Goal: Task Accomplishment & Management: Use online tool/utility

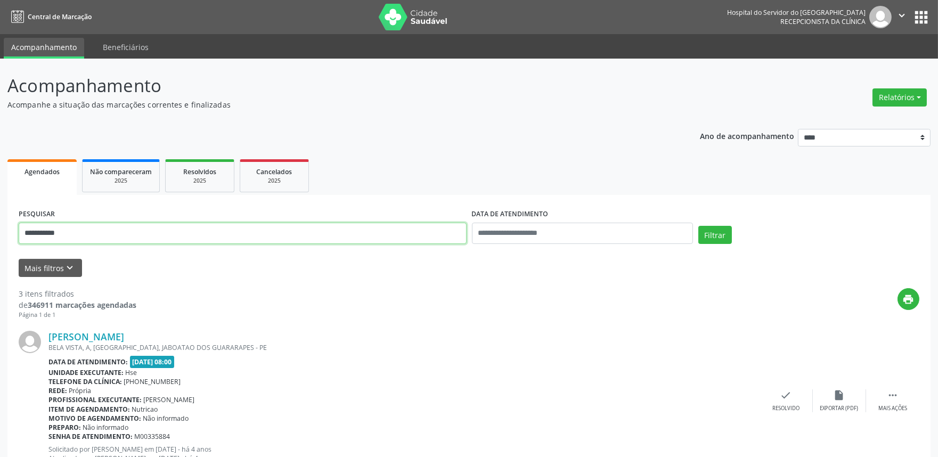
drag, startPoint x: 84, startPoint y: 230, endPoint x: 0, endPoint y: 244, distance: 84.8
click at [0, 244] on div "**********" at bounding box center [469, 442] width 938 height 767
type input "**********"
click at [698, 226] on button "Filtrar" at bounding box center [715, 235] width 34 height 18
click at [895, 93] on button "Relatórios" at bounding box center [899, 97] width 54 height 18
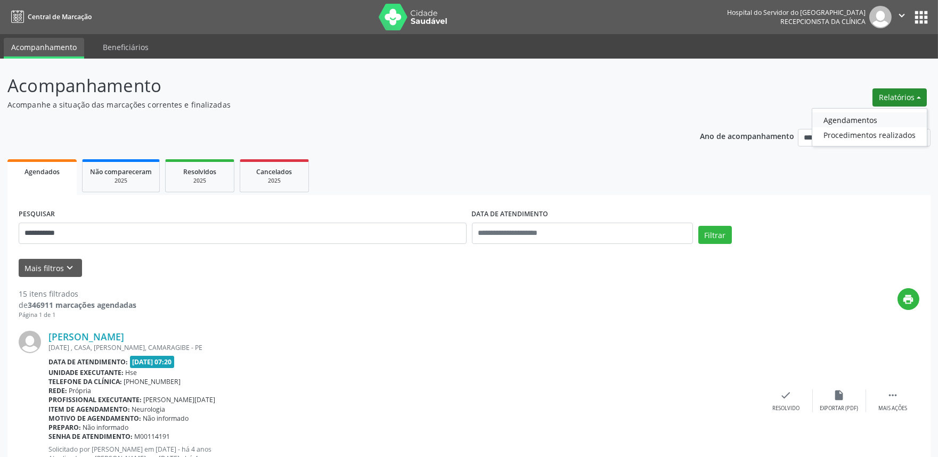
click at [854, 118] on link "Agendamentos" at bounding box center [869, 119] width 115 height 15
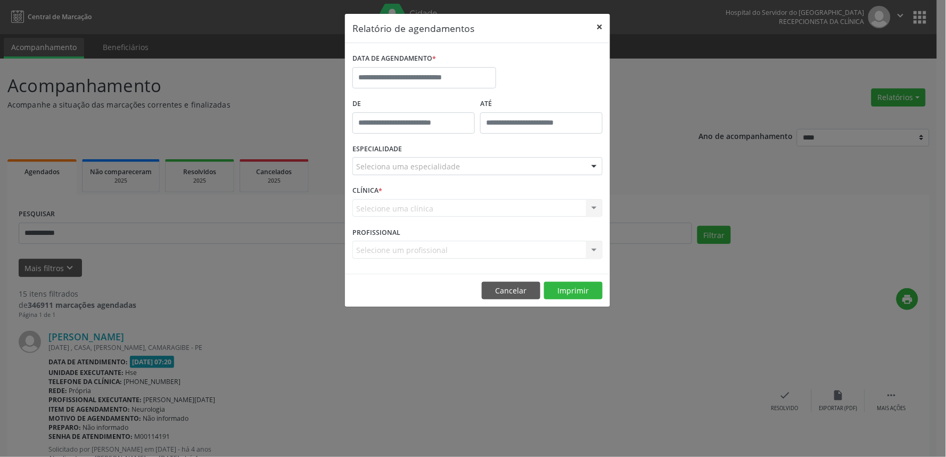
click at [598, 27] on button "×" at bounding box center [599, 27] width 21 height 26
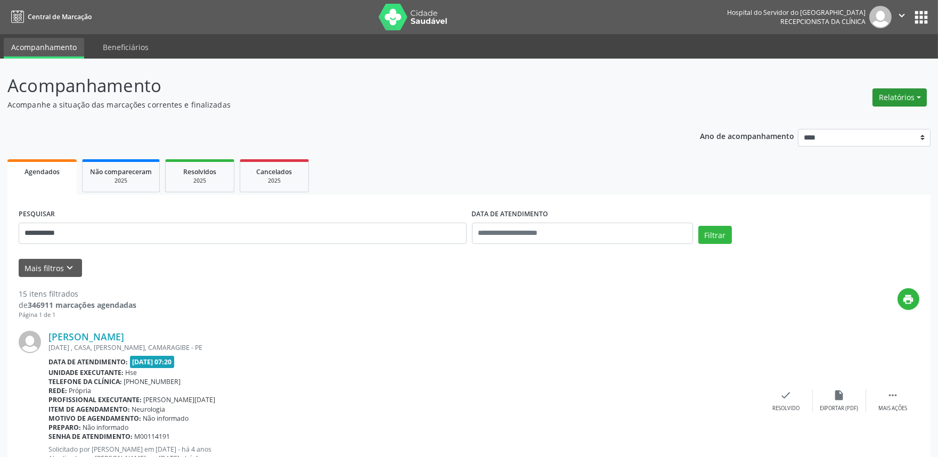
click at [913, 92] on button "Relatórios" at bounding box center [899, 97] width 54 height 18
click at [875, 121] on link "Agendamentos" at bounding box center [869, 119] width 115 height 15
select select "*"
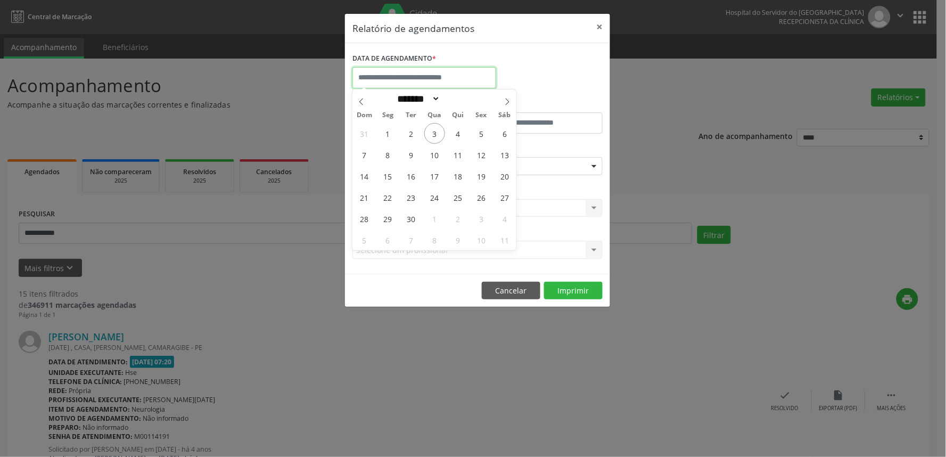
click at [439, 78] on input "text" at bounding box center [425, 77] width 144 height 21
click at [436, 130] on span "3" at bounding box center [434, 133] width 21 height 21
type input "**********"
click at [436, 130] on span "3" at bounding box center [434, 133] width 21 height 21
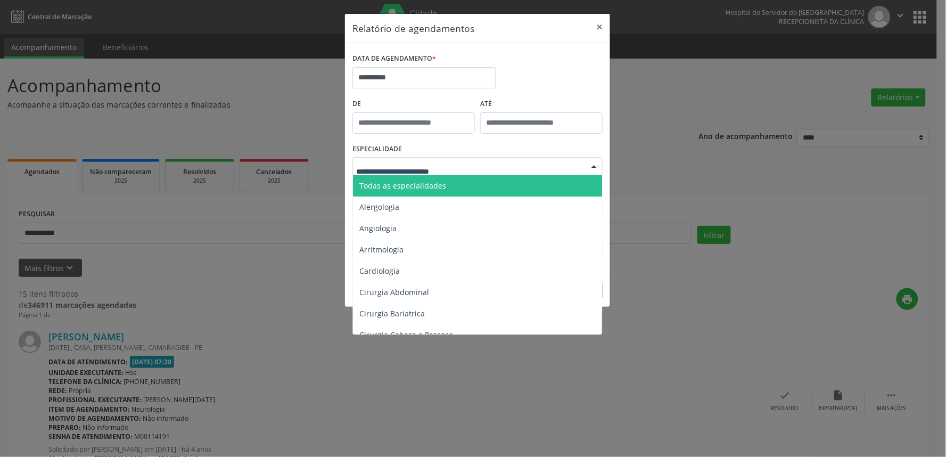
click at [598, 167] on div at bounding box center [594, 167] width 16 height 18
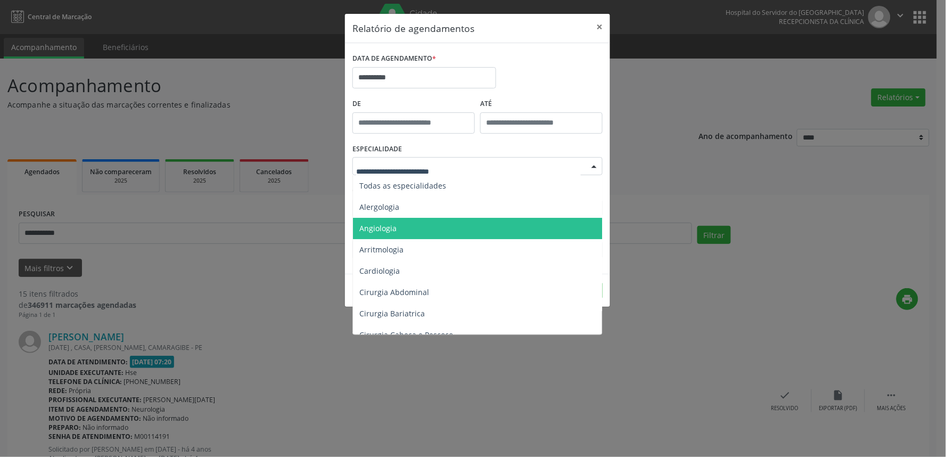
click at [407, 221] on span "Angiologia" at bounding box center [478, 228] width 251 height 21
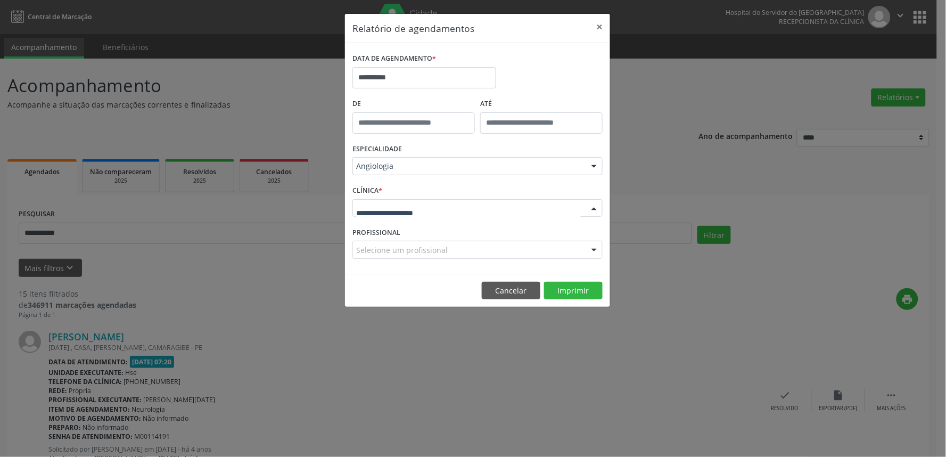
click at [595, 205] on div at bounding box center [594, 209] width 16 height 18
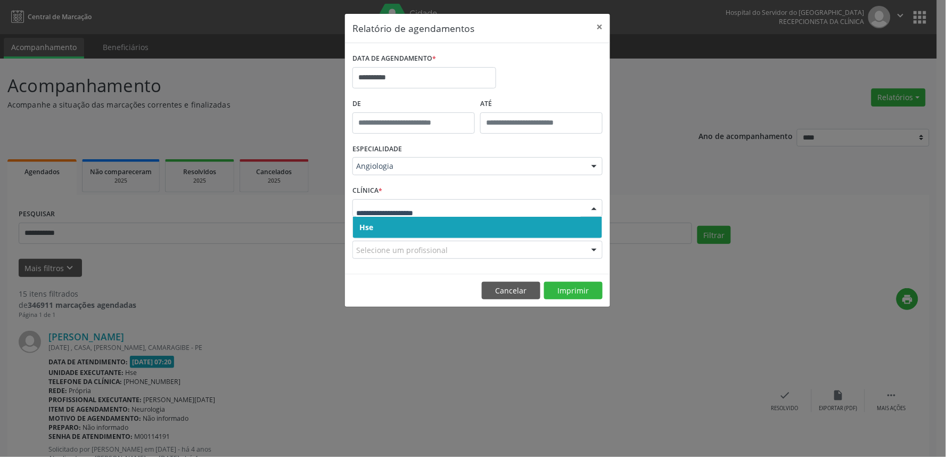
click at [554, 226] on span "Hse" at bounding box center [477, 227] width 249 height 21
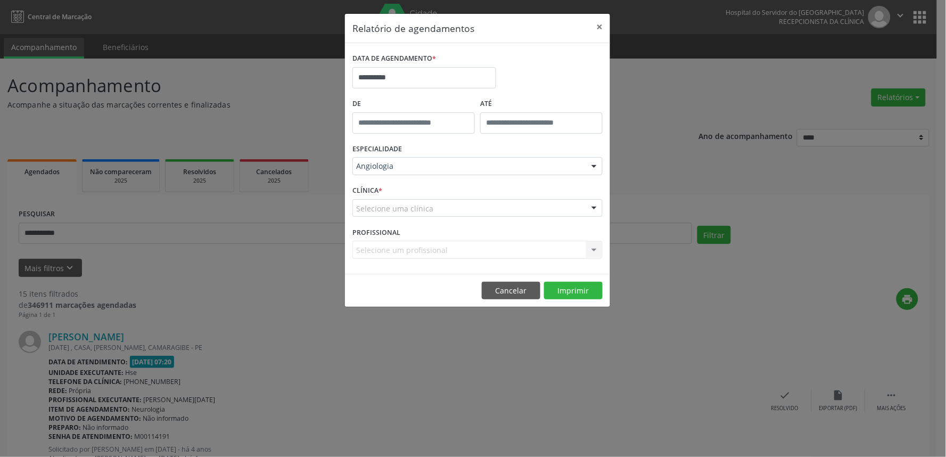
click at [591, 205] on div at bounding box center [594, 209] width 16 height 18
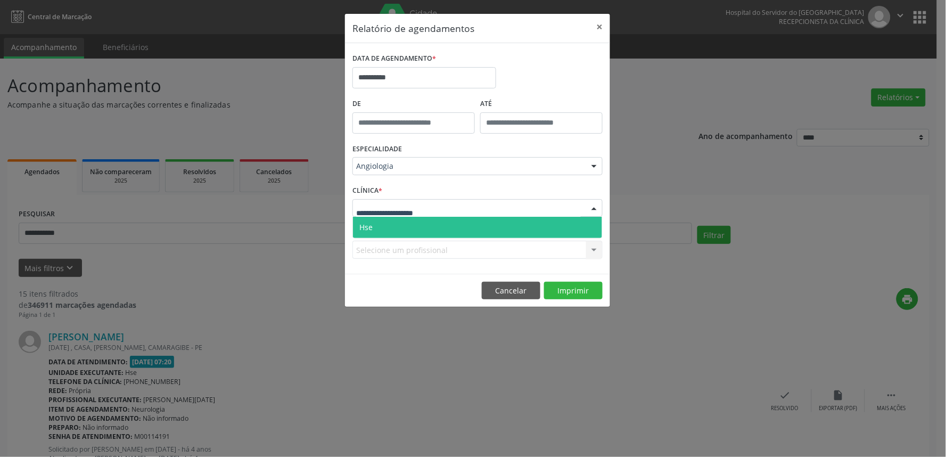
click at [584, 222] on span "Hse" at bounding box center [477, 227] width 249 height 21
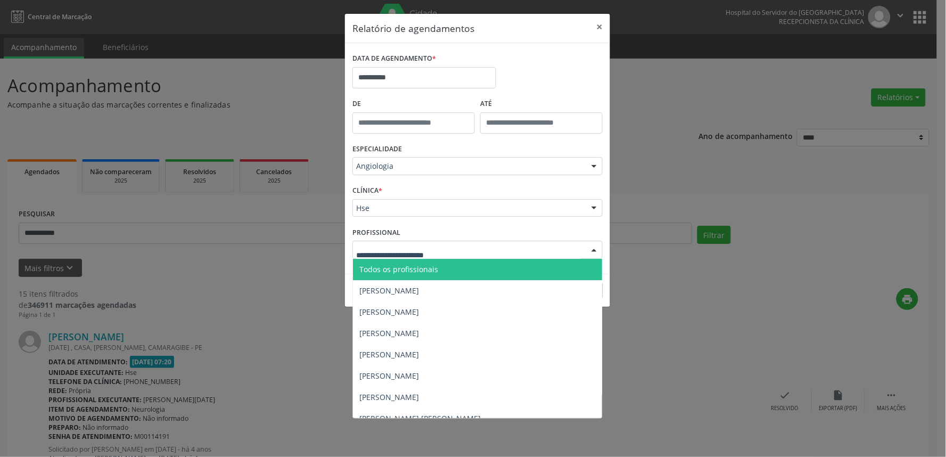
click at [593, 244] on div at bounding box center [594, 250] width 16 height 18
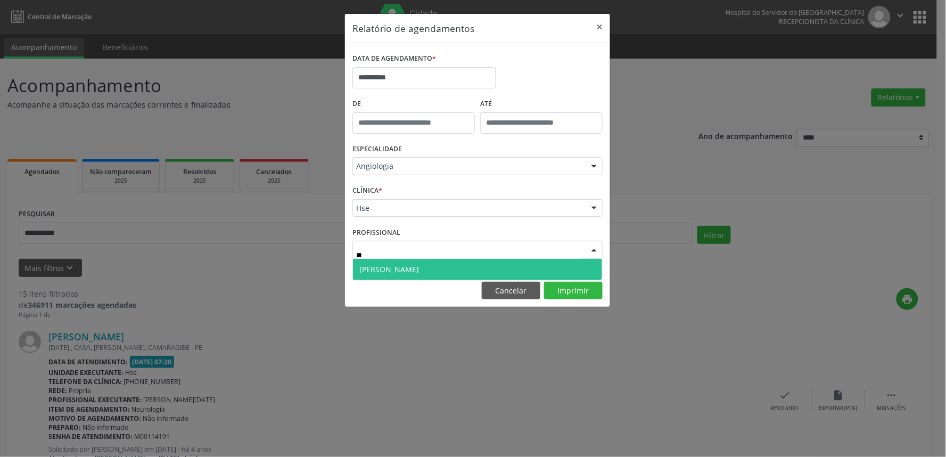
type input "***"
click at [473, 274] on span "[PERSON_NAME]" at bounding box center [477, 269] width 249 height 21
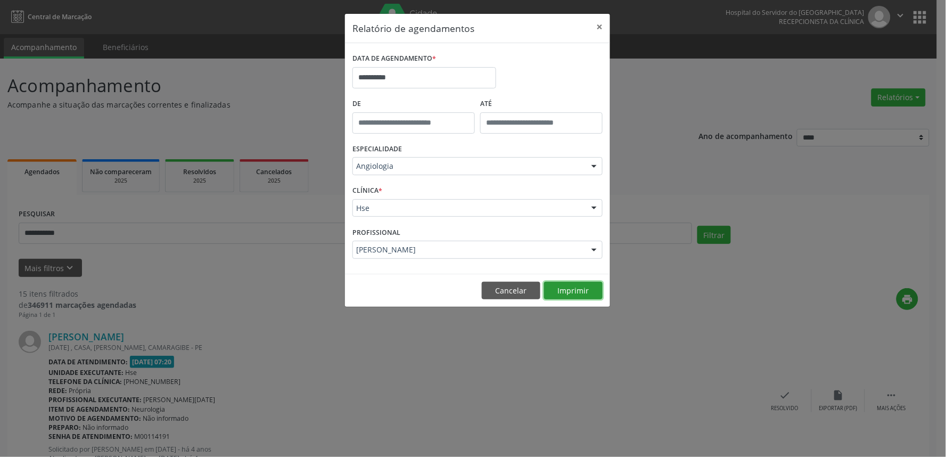
click at [577, 291] on button "Imprimir" at bounding box center [573, 291] width 59 height 18
